Goal: Transaction & Acquisition: Purchase product/service

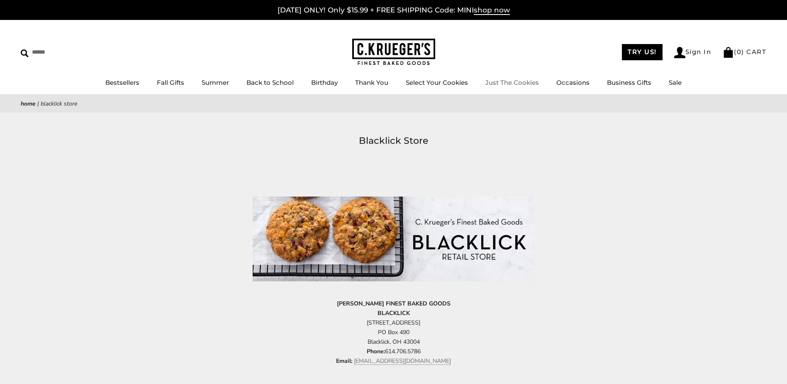
click at [511, 81] on link "Just The Cookies" at bounding box center [513, 82] width 54 height 8
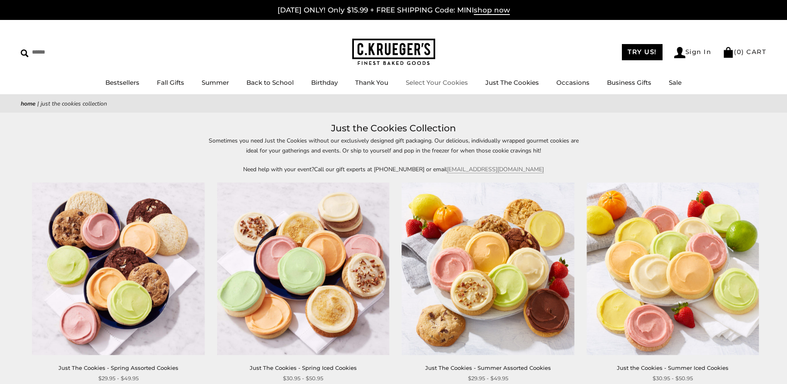
click at [431, 86] on link "Select Your Cookies" at bounding box center [437, 82] width 62 height 8
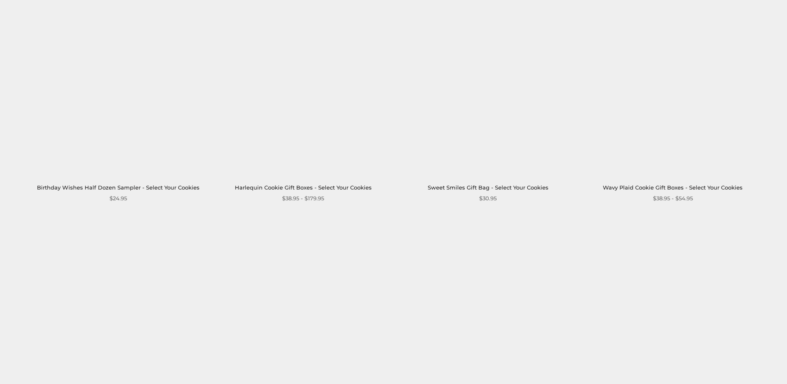
scroll to position [872, 0]
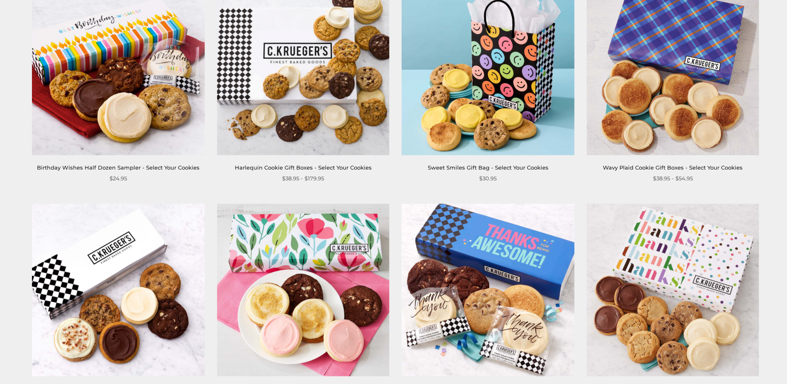
click at [480, 164] on link "Sweet Smiles Gift Bag - Select Your Cookies" at bounding box center [488, 167] width 121 height 7
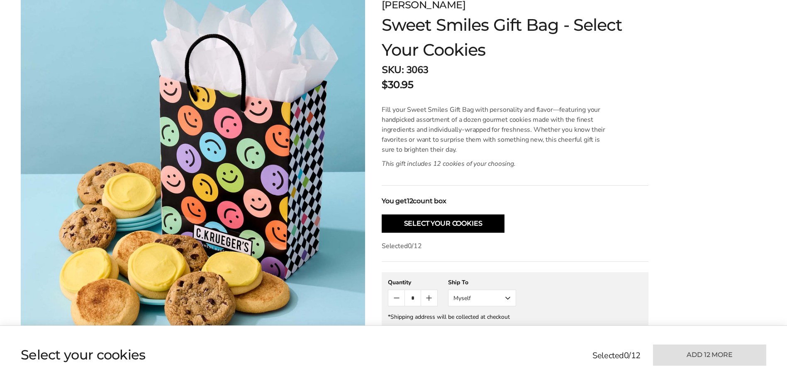
scroll to position [166, 0]
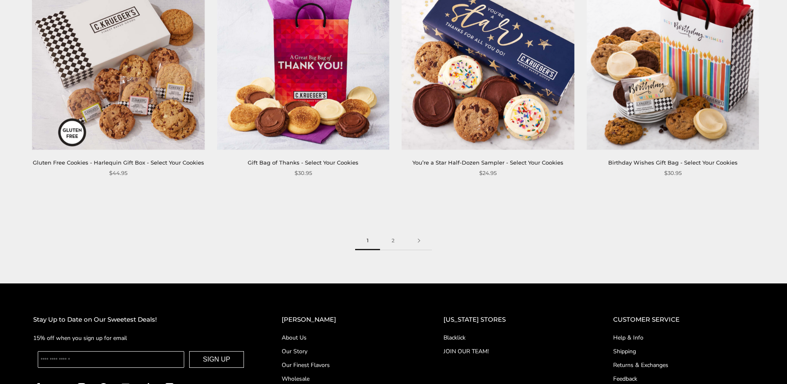
scroll to position [1328, 0]
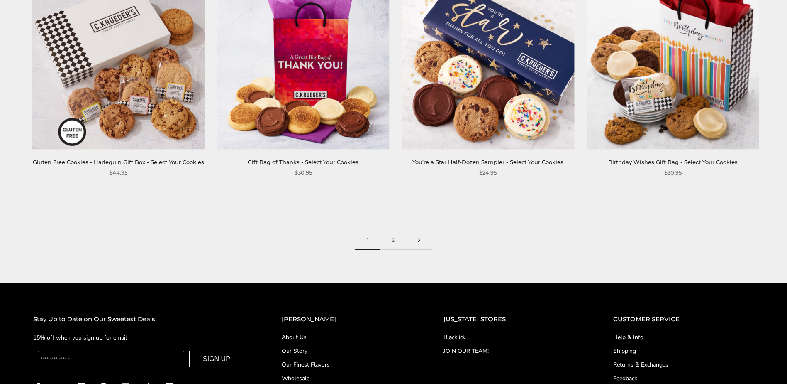
click at [418, 233] on link at bounding box center [419, 240] width 26 height 19
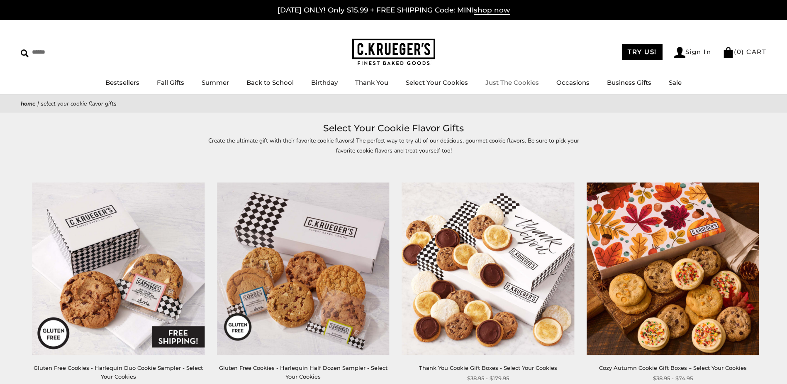
click at [491, 81] on link "Just The Cookies" at bounding box center [513, 82] width 54 height 8
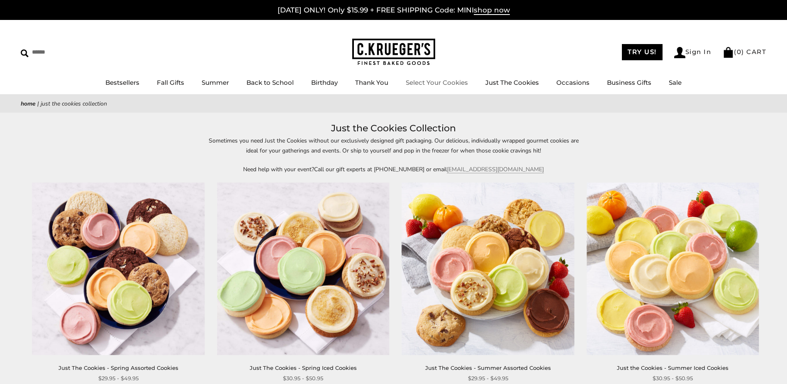
click at [413, 81] on link "Select Your Cookies" at bounding box center [437, 82] width 62 height 8
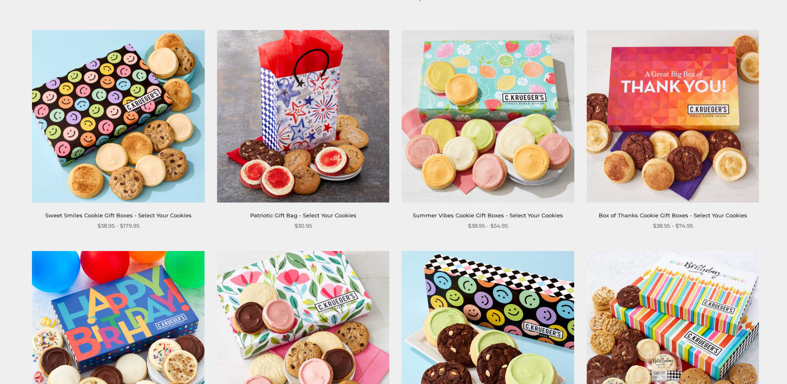
scroll to position [166, 0]
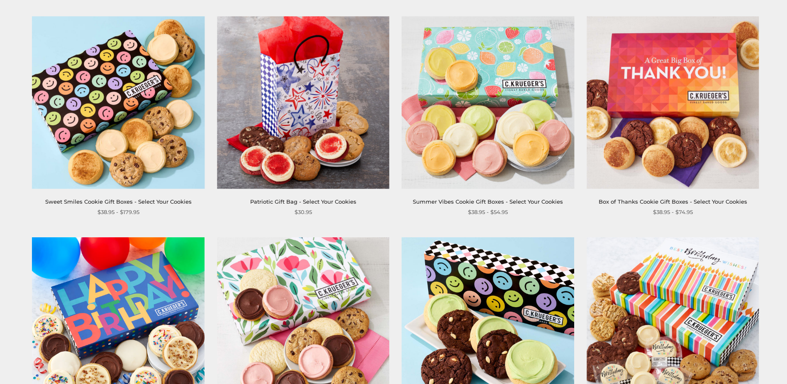
click at [482, 90] on img at bounding box center [488, 102] width 173 height 173
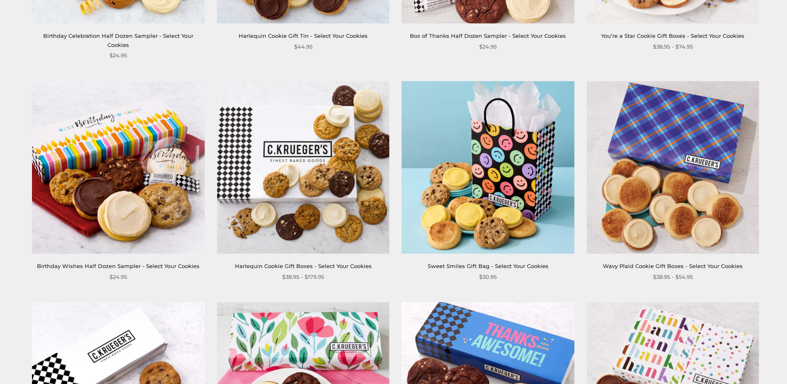
scroll to position [789, 0]
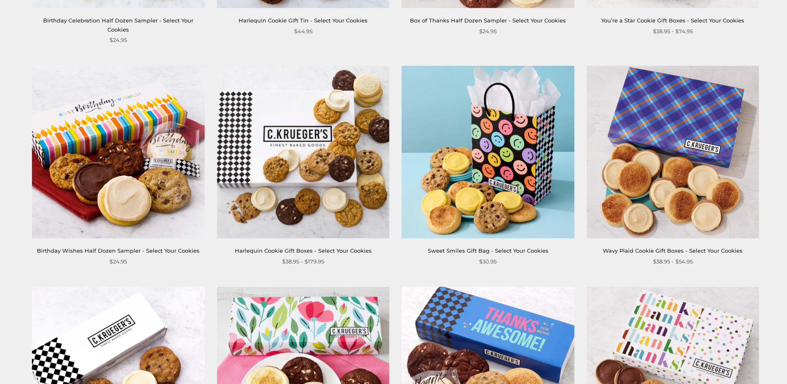
click at [472, 247] on link "Sweet Smiles Gift Bag - Select Your Cookies" at bounding box center [488, 250] width 121 height 7
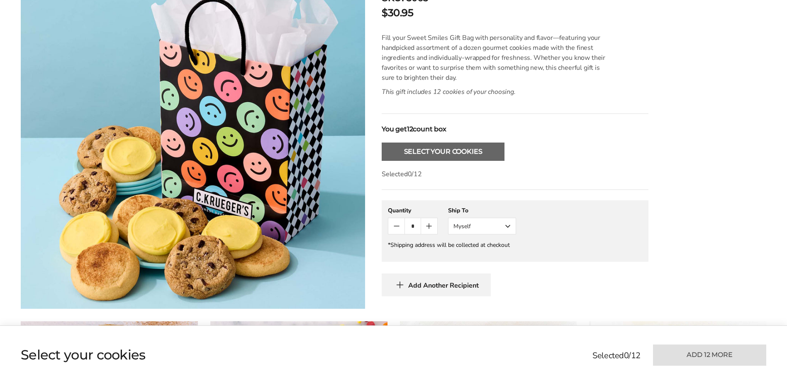
click at [435, 154] on button "Select Your Cookies" at bounding box center [443, 151] width 123 height 18
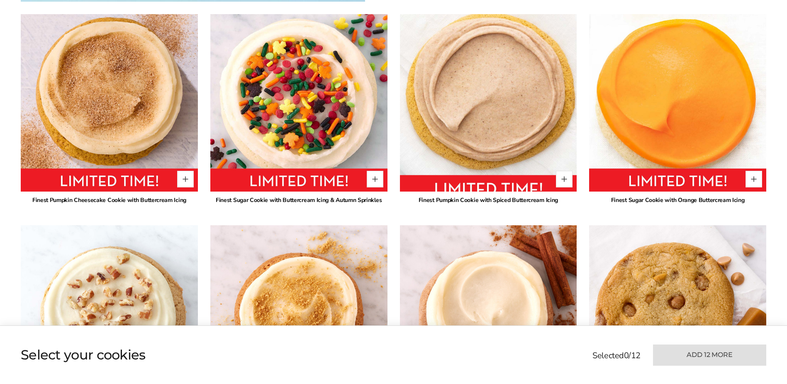
scroll to position [520, 0]
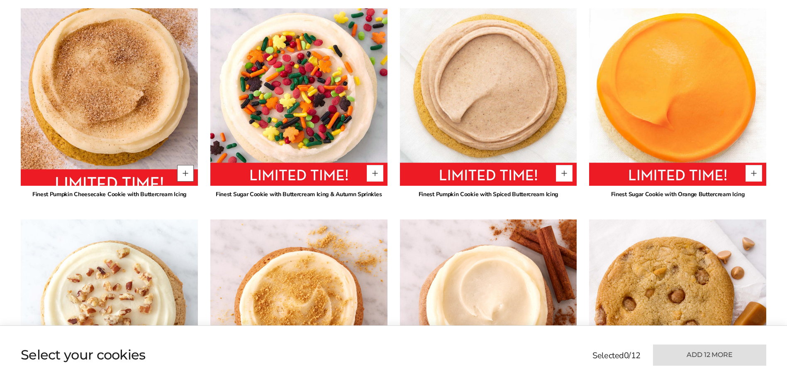
click at [186, 174] on button "Quantity button plus" at bounding box center [185, 173] width 17 height 17
type input "*"
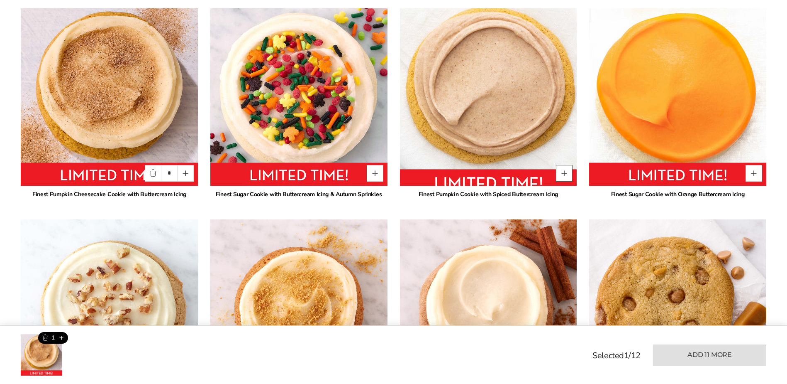
click at [562, 174] on button "Quantity button plus" at bounding box center [564, 173] width 17 height 17
type input "*"
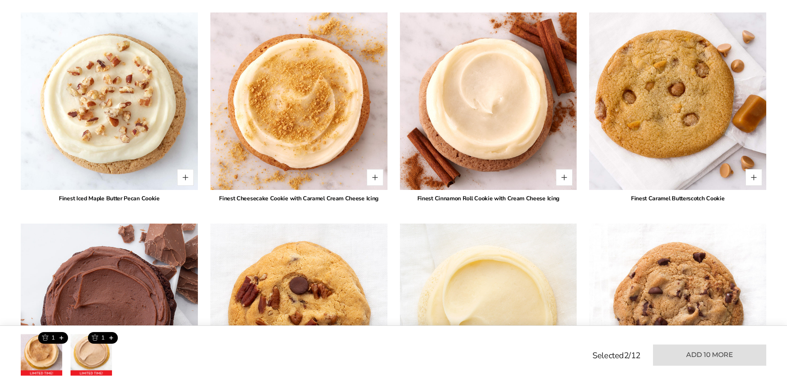
scroll to position [728, 0]
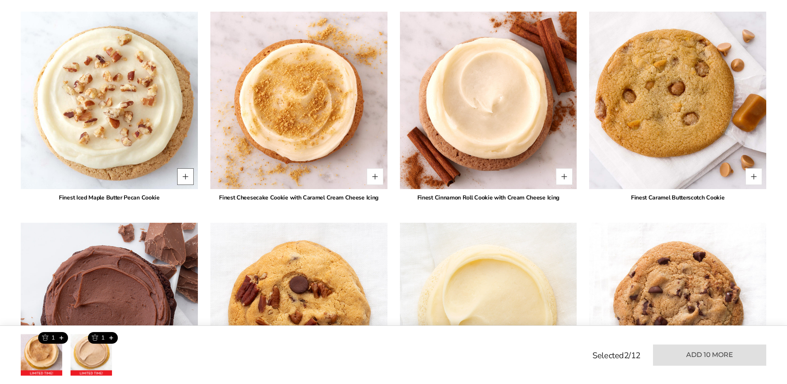
click at [186, 176] on button "Quantity button plus" at bounding box center [185, 176] width 17 height 17
type input "*"
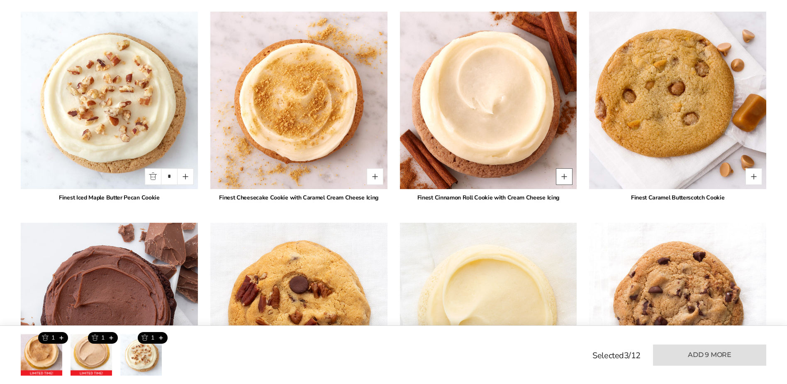
click at [565, 178] on button "Quantity button plus" at bounding box center [564, 176] width 17 height 17
type input "*"
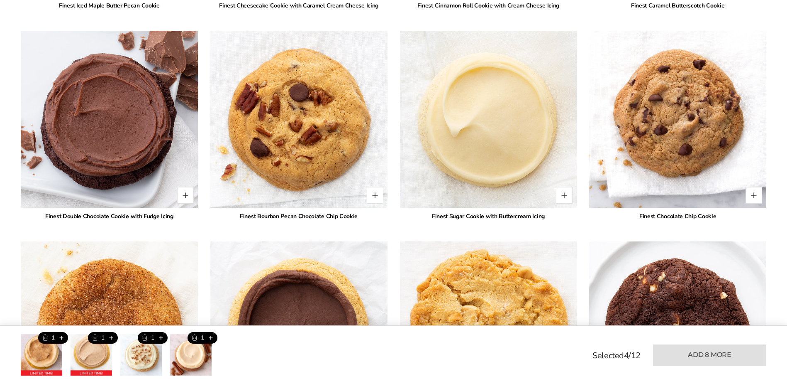
scroll to position [935, 0]
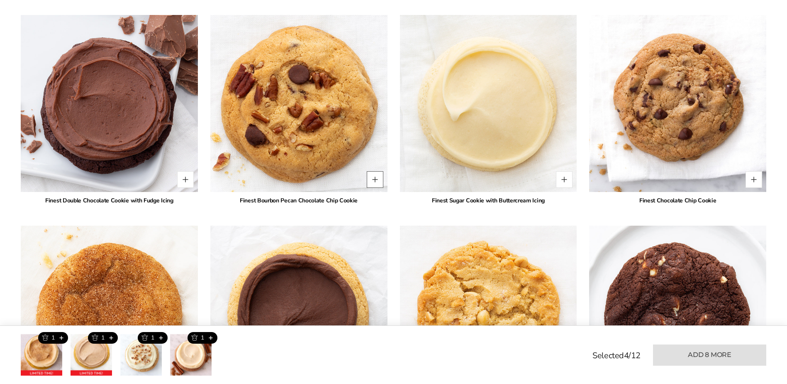
click at [377, 179] on button "Quantity button plus" at bounding box center [375, 179] width 17 height 17
type input "*"
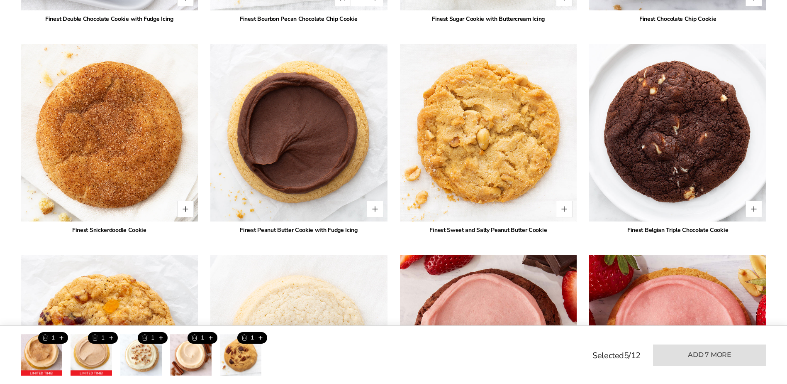
scroll to position [1143, 0]
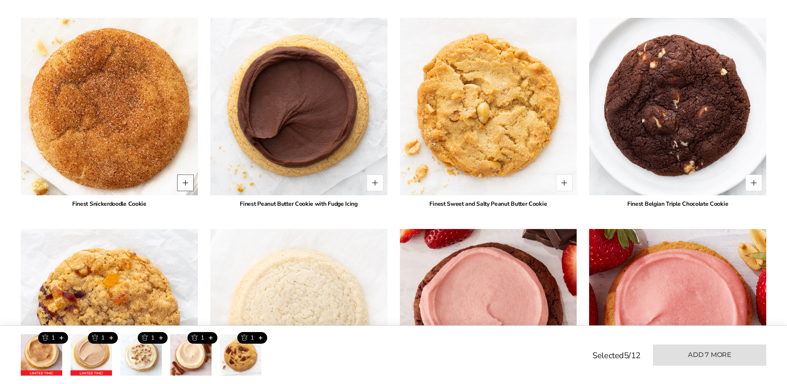
click at [187, 182] on button "Quantity button plus" at bounding box center [185, 182] width 17 height 17
type input "*"
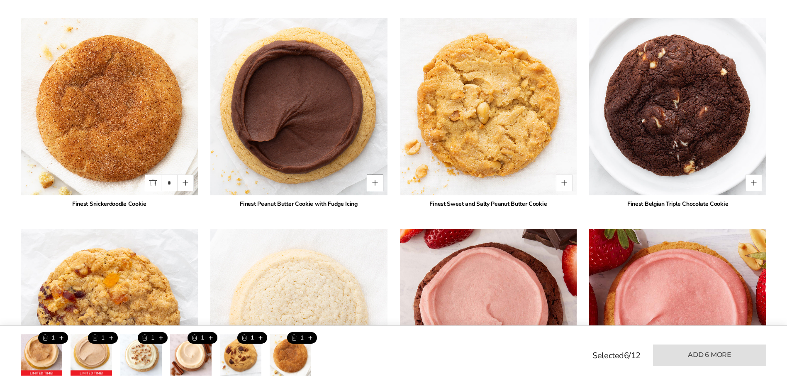
click at [375, 184] on button "Quantity button plus" at bounding box center [375, 182] width 17 height 17
type input "*"
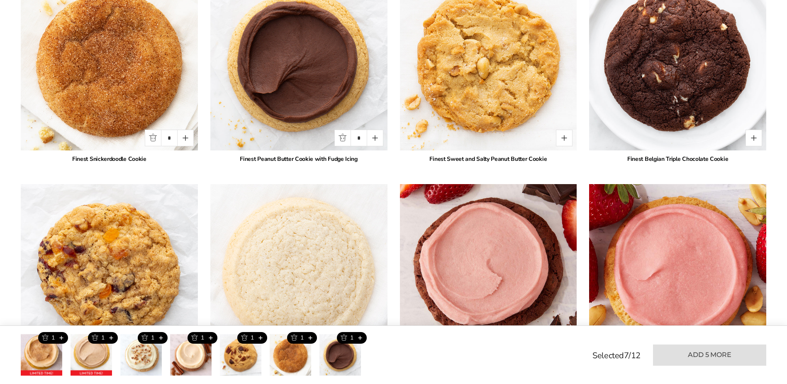
scroll to position [1267, 0]
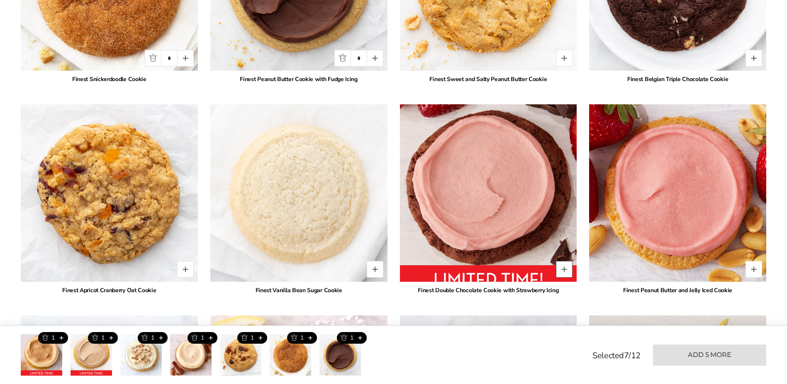
click at [567, 272] on button "Quantity button plus" at bounding box center [564, 269] width 17 height 17
type input "*"
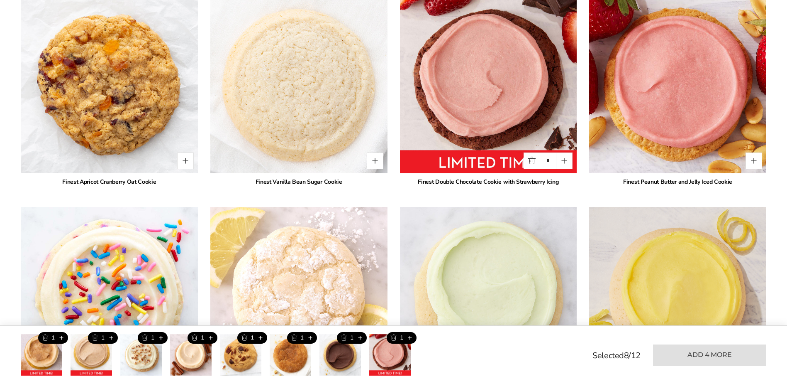
scroll to position [1433, 0]
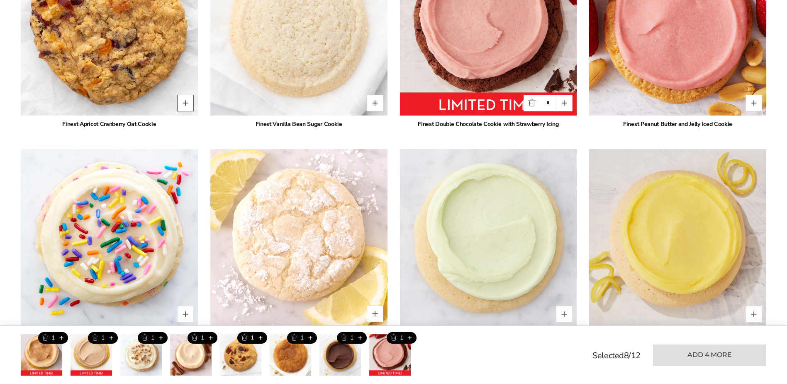
click at [184, 102] on button "Quantity button plus" at bounding box center [185, 103] width 17 height 17
type input "*"
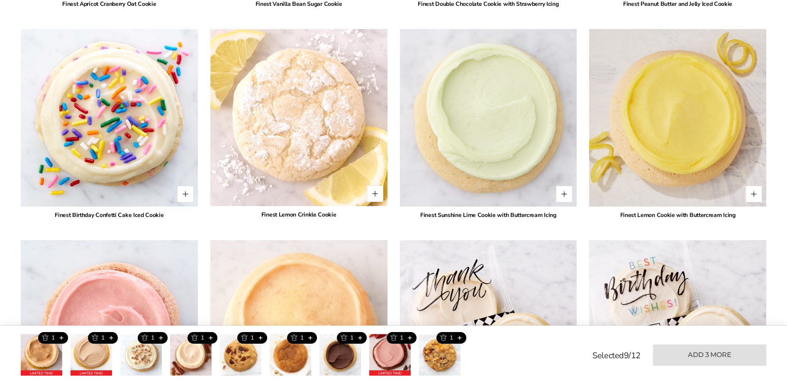
scroll to position [1599, 0]
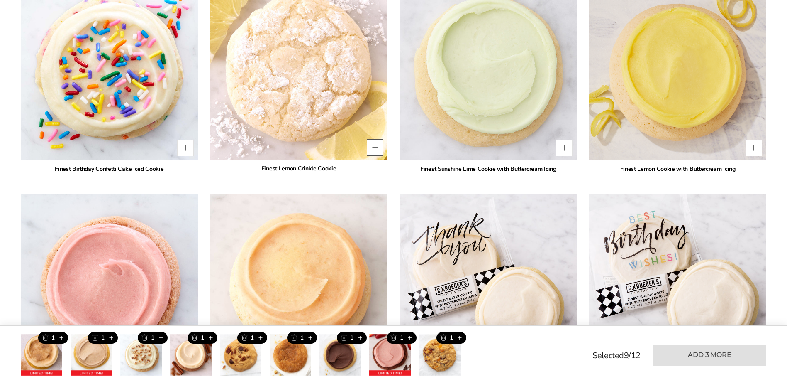
click at [376, 147] on button "Quantity button plus" at bounding box center [375, 147] width 17 height 17
type input "*"
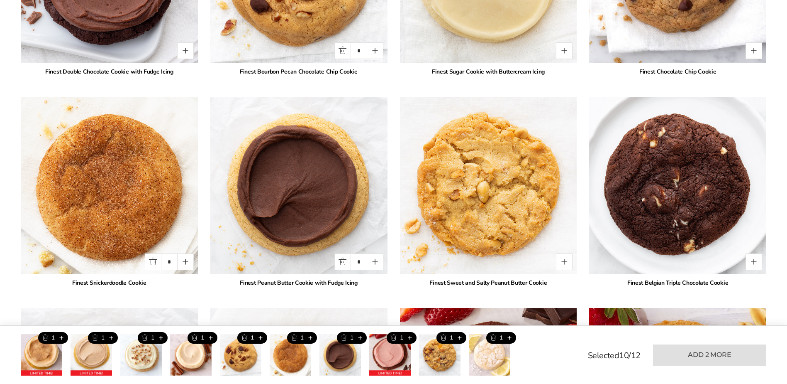
scroll to position [935, 0]
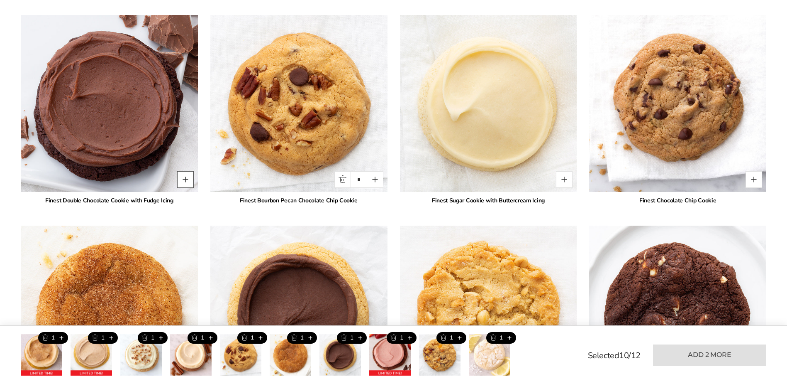
click at [185, 180] on button "Quantity button plus" at bounding box center [185, 179] width 17 height 17
type input "*"
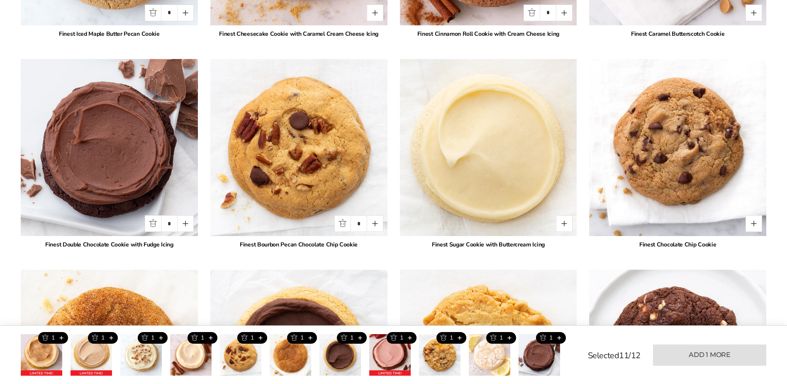
scroll to position [852, 0]
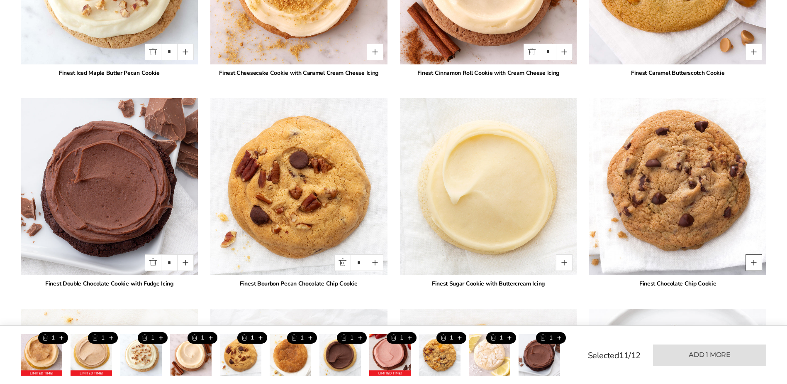
click at [756, 261] on button "Quantity button plus" at bounding box center [754, 262] width 17 height 17
type input "*"
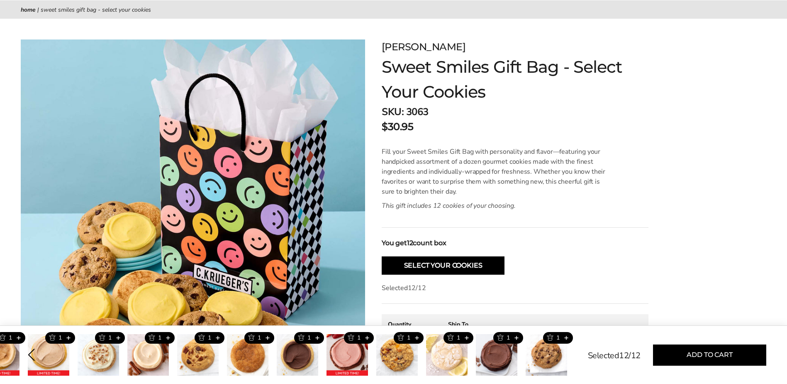
scroll to position [0, 0]
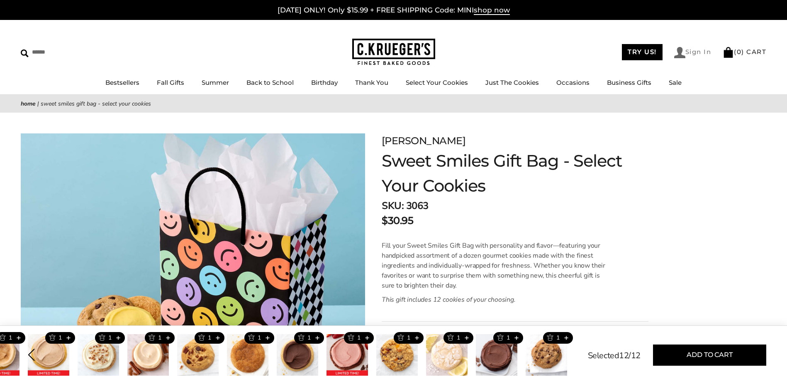
click at [686, 53] on link "Sign In" at bounding box center [693, 52] width 37 height 11
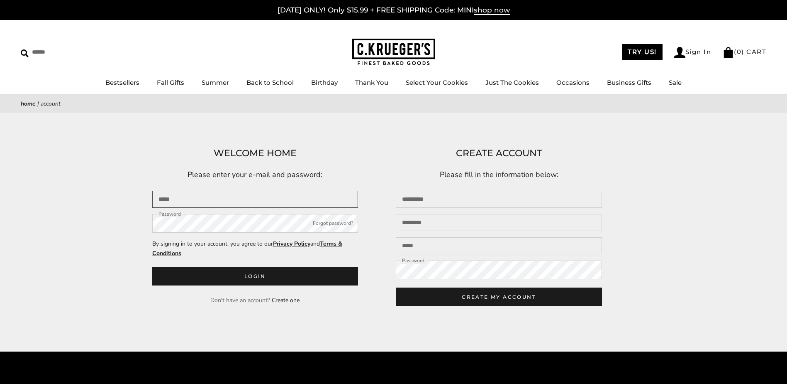
click at [196, 201] on input "Email" at bounding box center [255, 199] width 206 height 17
click at [173, 200] on input "Email" at bounding box center [255, 199] width 206 height 17
type input "**********"
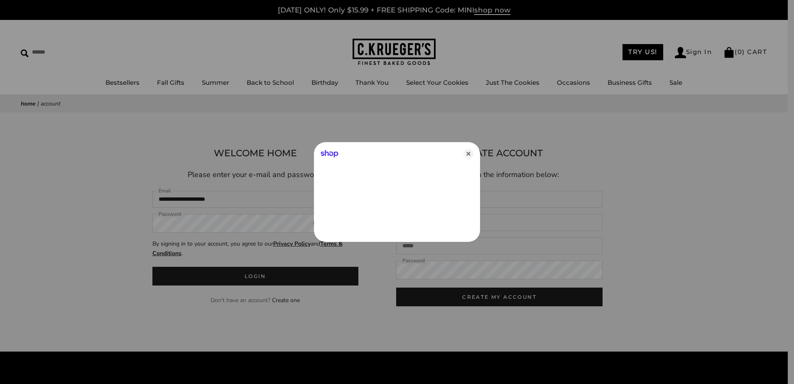
click at [181, 225] on div at bounding box center [397, 192] width 794 height 384
click at [469, 153] on icon "Close" at bounding box center [468, 154] width 10 height 10
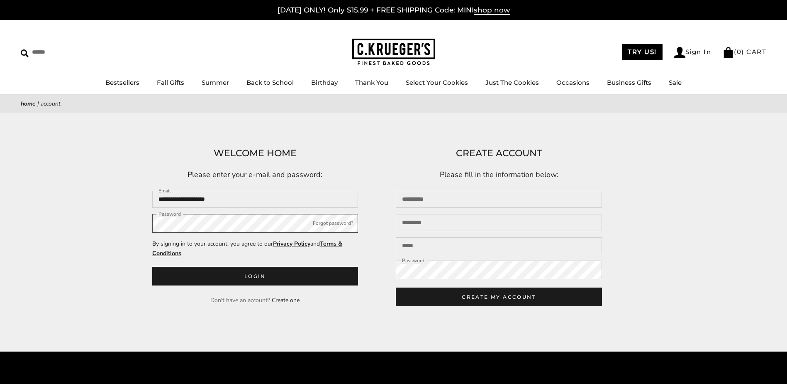
click at [152, 266] on button "Login" at bounding box center [255, 275] width 206 height 19
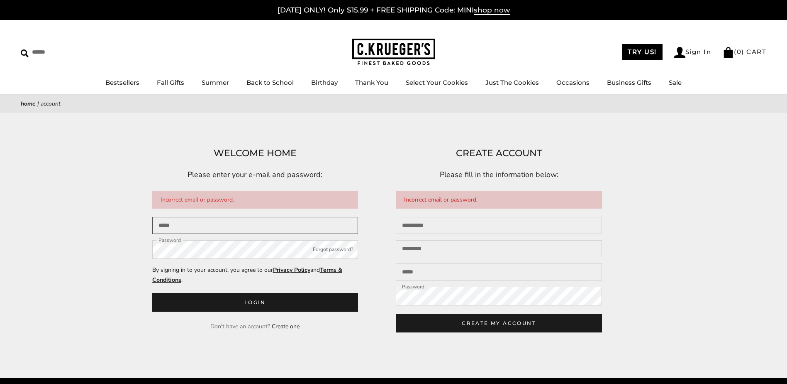
click at [177, 225] on input "Email" at bounding box center [255, 225] width 206 height 17
click at [176, 230] on input "Email" at bounding box center [255, 225] width 206 height 17
type input "**********"
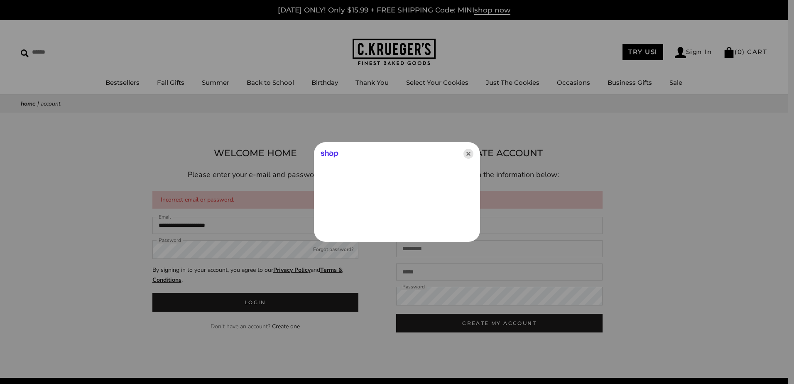
click at [471, 152] on icon "Close" at bounding box center [468, 154] width 10 height 10
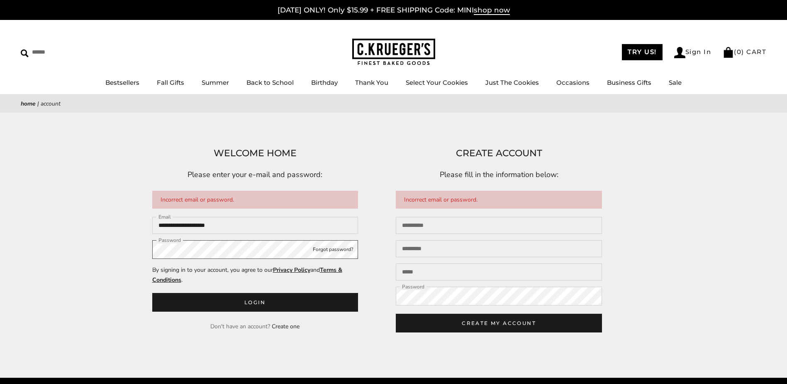
click at [152, 293] on button "Login" at bounding box center [255, 302] width 206 height 19
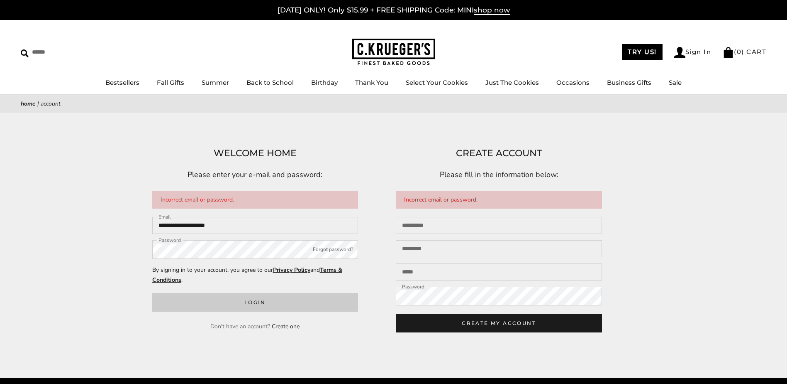
click at [259, 303] on button "Login" at bounding box center [255, 302] width 206 height 19
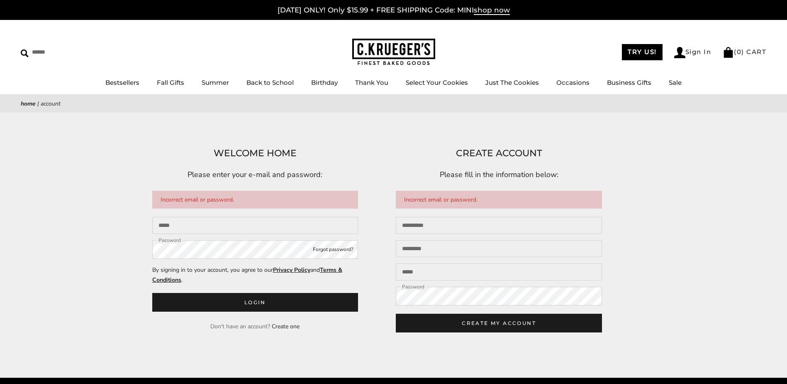
click at [333, 252] on button "Forgot password?" at bounding box center [333, 249] width 40 height 8
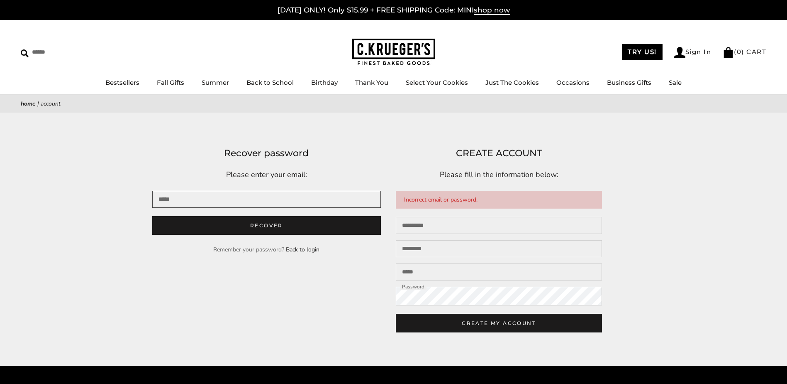
click at [173, 194] on input "Email" at bounding box center [266, 199] width 229 height 17
type input "**********"
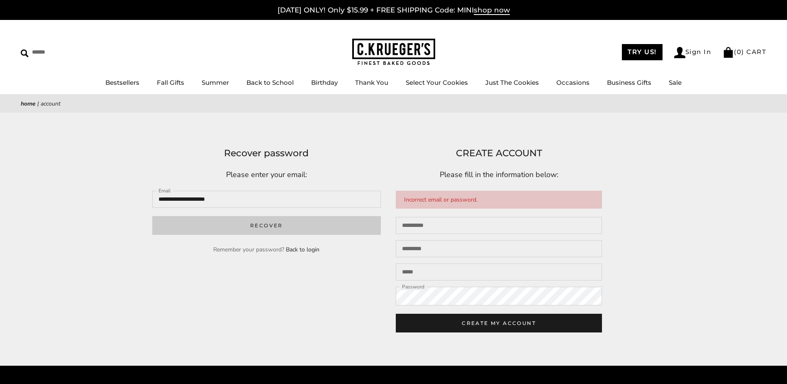
click at [272, 230] on button "Recover" at bounding box center [266, 225] width 229 height 19
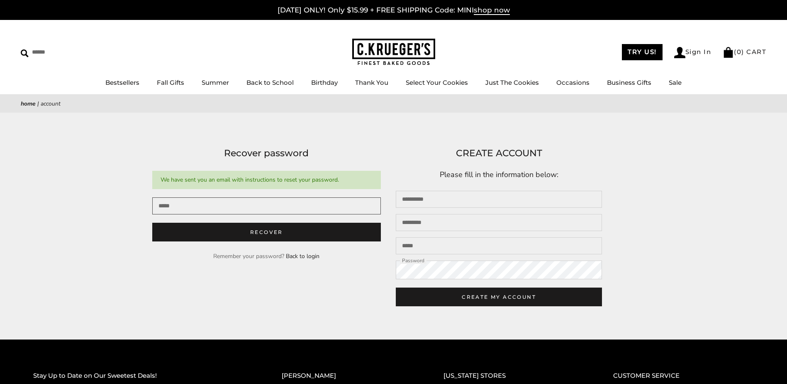
click at [171, 206] on input "Email" at bounding box center [266, 205] width 229 height 17
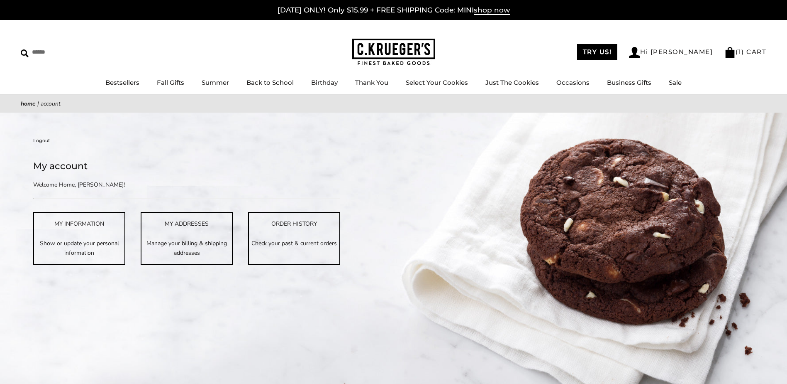
click at [41, 138] on link "Logout" at bounding box center [41, 140] width 17 height 7
